Goal: Check status: Check status

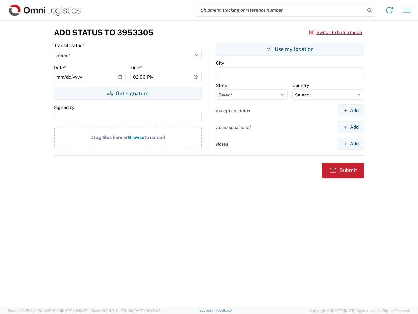
click at [281, 10] on input "search" at bounding box center [280, 10] width 169 height 12
click at [370, 10] on icon at bounding box center [369, 10] width 9 height 9
click at [390, 10] on icon at bounding box center [389, 10] width 10 height 10
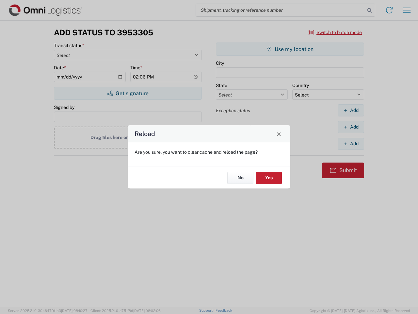
click at [407, 10] on div "Reload Are you sure, you want to clear cache and reload the page? No Yes" at bounding box center [209, 157] width 418 height 314
click at [336, 32] on div "Reload Are you sure, you want to clear cache and reload the page? No Yes" at bounding box center [209, 157] width 418 height 314
click at [128, 93] on div "Reload Are you sure, you want to clear cache and reload the page? No Yes" at bounding box center [209, 157] width 418 height 314
click at [290, 49] on div "Reload Are you sure, you want to clear cache and reload the page? No Yes" at bounding box center [209, 157] width 418 height 314
click at [351, 110] on div "Reload Are you sure, you want to clear cache and reload the page? No Yes" at bounding box center [209, 157] width 418 height 314
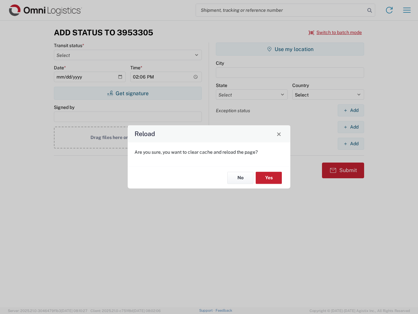
click at [351, 127] on div "Reload Are you sure, you want to clear cache and reload the page? No Yes" at bounding box center [209, 157] width 418 height 314
click at [351, 143] on div "Reload Are you sure, you want to clear cache and reload the page? No Yes" at bounding box center [209, 157] width 418 height 314
